Goal: Task Accomplishment & Management: Manage account settings

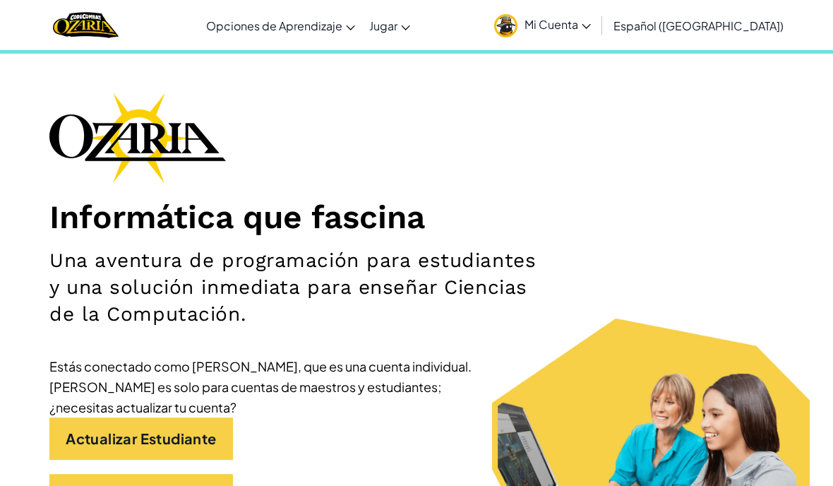
scroll to position [109, 0]
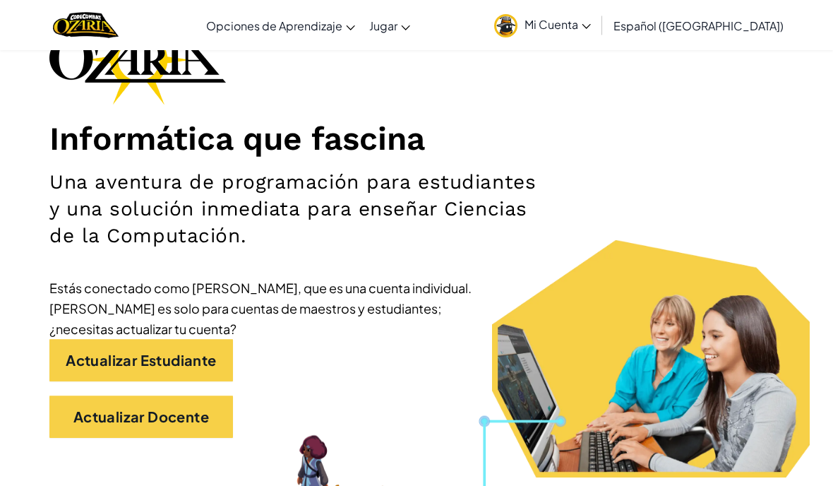
click at [146, 359] on link "Actualizar Estudiante" at bounding box center [141, 360] width 184 height 42
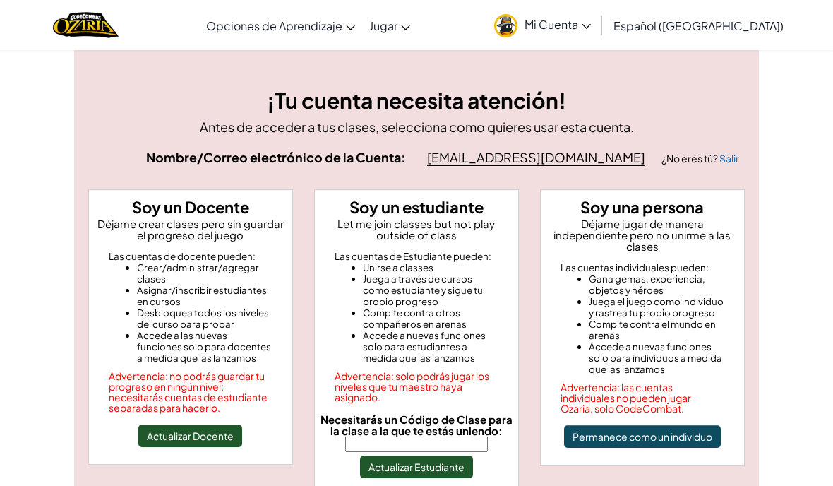
click at [584, 35] on link "Mi Cuenta" at bounding box center [542, 25] width 111 height 44
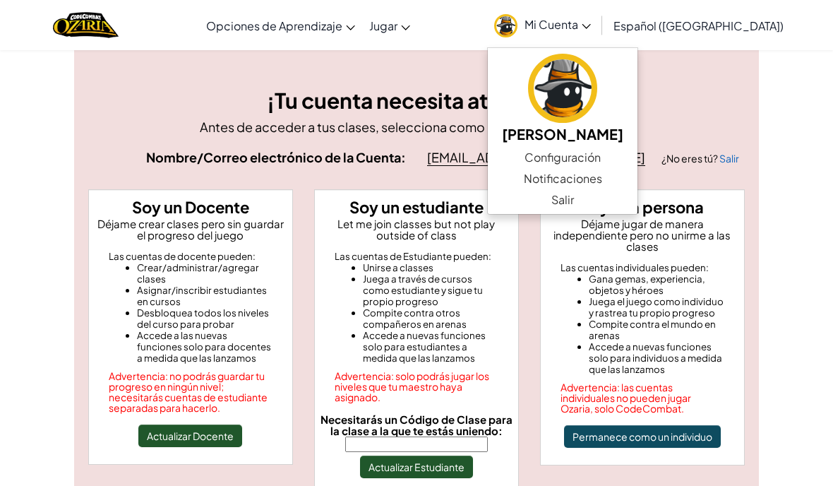
click at [679, 152] on div "[EMAIL_ADDRESS][DOMAIN_NAME] ¿No eres tú? Salir" at bounding box center [586, 158] width 318 height 22
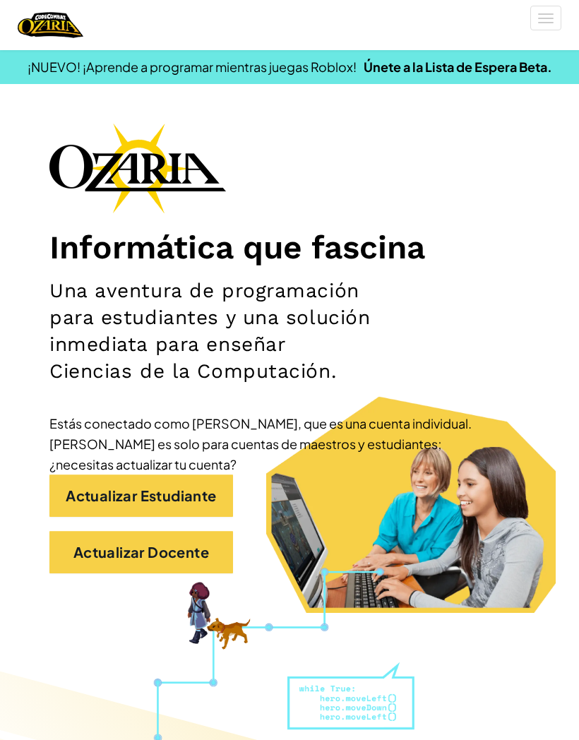
click at [82, 485] on link "Actualizar Estudiante" at bounding box center [141, 496] width 184 height 42
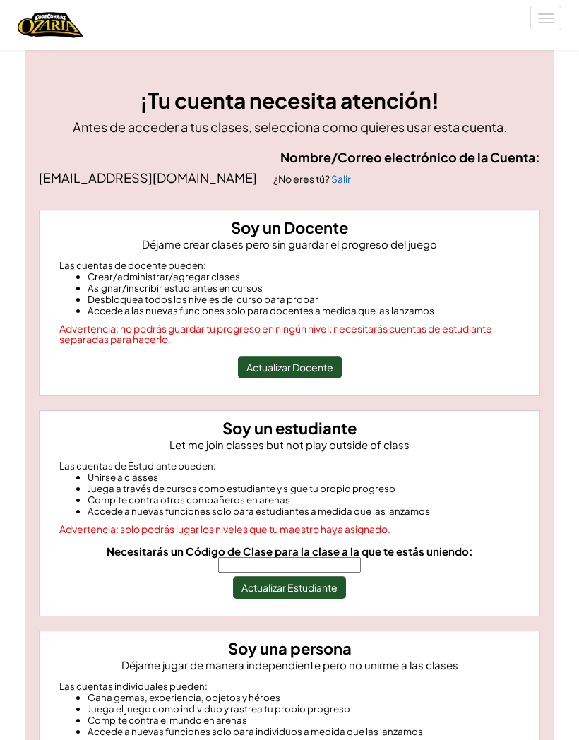
click at [325, 377] on button "Actualizar Docente" at bounding box center [290, 367] width 104 height 23
